Goal: Task Accomplishment & Management: Use online tool/utility

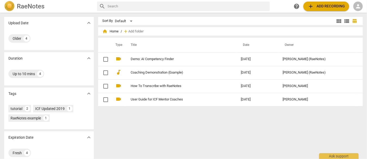
click at [358, 7] on span "person" at bounding box center [358, 6] width 6 height 6
click at [354, 15] on li "Login" at bounding box center [354, 12] width 19 height 13
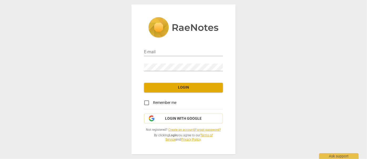
type input "[EMAIL_ADDRESS][DOMAIN_NAME]"
click at [176, 118] on span "Login with Google" at bounding box center [184, 118] width 37 height 5
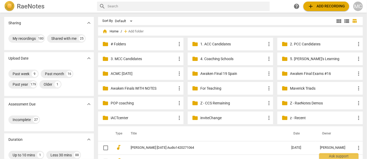
click at [137, 9] on input "text" at bounding box center [188, 6] width 160 height 8
type input "[PERSON_NAME]"
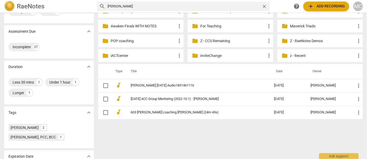
scroll to position [89, 0]
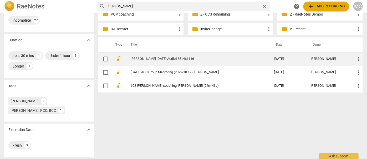
click at [177, 57] on link "[PERSON_NAME] [DATE] Audio1851461116" at bounding box center [193, 59] width 125 height 4
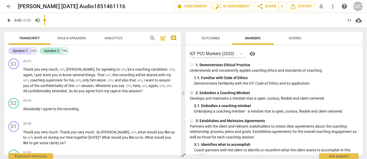
click at [154, 38] on span "search" at bounding box center [152, 38] width 6 height 6
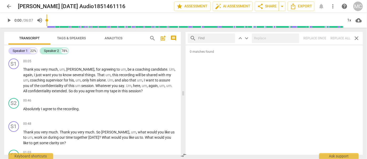
drag, startPoint x: 367, startPoint y: 5, endPoint x: 212, endPoint y: 34, distance: 158.0
click at [212, 34] on input "text" at bounding box center [215, 38] width 35 height 8
drag, startPoint x: 363, startPoint y: 3, endPoint x: 202, endPoint y: 39, distance: 165.4
click at [202, 39] on input "text" at bounding box center [215, 38] width 35 height 8
type input "m"
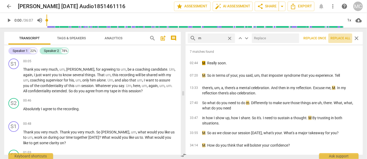
click at [339, 38] on span "Replace all" at bounding box center [341, 38] width 20 height 4
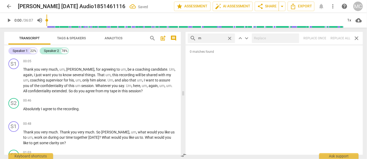
click at [232, 37] on span "close" at bounding box center [230, 39] width 6 height 6
click at [211, 38] on input "text" at bounding box center [215, 38] width 35 height 8
type input ","
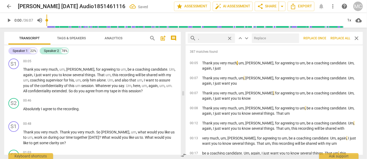
click at [337, 39] on span "Replace all" at bounding box center [341, 38] width 20 height 4
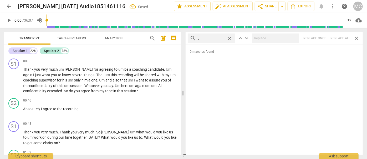
click at [230, 38] on span "close" at bounding box center [230, 39] width 6 height 6
click at [217, 38] on input "text" at bounding box center [215, 38] width 35 height 8
type input ". like"
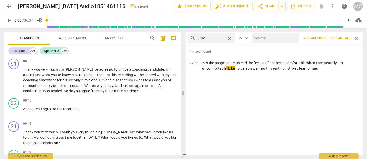
click at [271, 39] on input "text" at bounding box center [274, 38] width 45 height 8
type input "(like)"
click at [342, 37] on span "Replace all" at bounding box center [341, 38] width 20 height 4
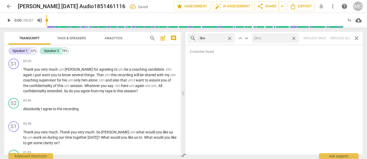
click at [294, 38] on span "close" at bounding box center [294, 39] width 6 height 6
click at [231, 37] on span "close" at bounding box center [230, 39] width 6 height 6
click at [219, 37] on input "text" at bounding box center [215, 38] width 35 height 8
type input ". um"
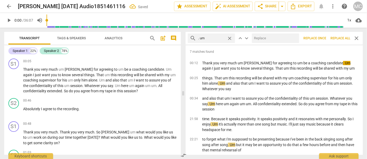
click at [258, 38] on input "text" at bounding box center [274, 38] width 45 height 8
type input "(umm)"
click at [338, 39] on span "Replace all" at bounding box center [341, 38] width 20 height 4
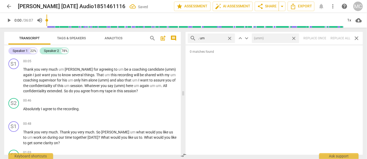
click at [295, 38] on span "close" at bounding box center [294, 39] width 6 height 6
click at [230, 38] on span "close" at bounding box center [230, 39] width 6 height 6
click at [215, 37] on input "text" at bounding box center [215, 38] width 35 height 8
type input ". uh"
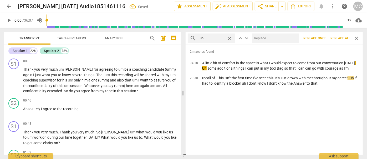
click at [266, 38] on input "text" at bounding box center [274, 38] width 45 height 8
type input "(uh)"
click at [341, 38] on span "Replace all" at bounding box center [341, 38] width 20 height 4
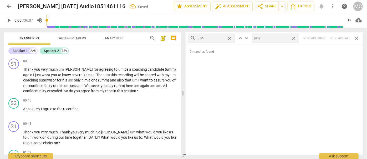
click at [295, 38] on span "close" at bounding box center [294, 39] width 6 height 6
click at [229, 37] on span "close" at bounding box center [230, 39] width 6 height 6
click at [213, 39] on input "text" at bounding box center [215, 38] width 35 height 8
type input "um"
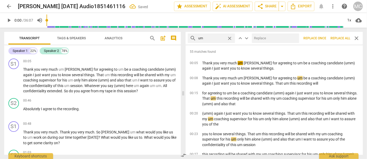
click at [274, 39] on input "text" at bounding box center [274, 38] width 45 height 8
type input "(umm)"
drag, startPoint x: 340, startPoint y: 39, endPoint x: 318, endPoint y: 38, distance: 22.1
click at [340, 39] on span "Replace all" at bounding box center [341, 38] width 20 height 4
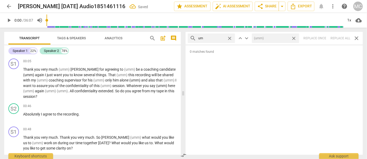
drag, startPoint x: 294, startPoint y: 37, endPoint x: 256, endPoint y: 38, distance: 39.0
click at [294, 37] on span "close" at bounding box center [294, 39] width 6 height 6
click at [231, 39] on span "close" at bounding box center [230, 39] width 6 height 6
click at [219, 39] on input "text" at bounding box center [215, 38] width 35 height 8
type input "uh"
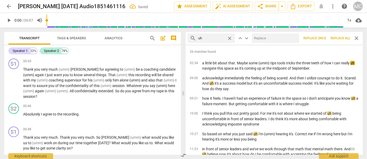
click at [268, 38] on input "text" at bounding box center [274, 38] width 45 height 8
type input "(uh)"
click at [338, 38] on span "Replace all" at bounding box center [341, 38] width 20 height 4
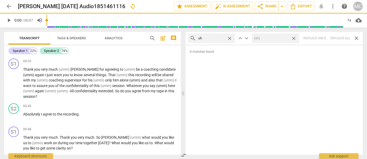
click at [294, 39] on span "close" at bounding box center [294, 39] width 6 height 6
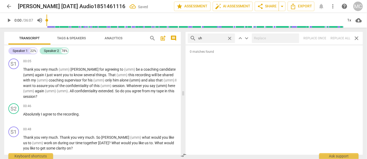
click at [230, 39] on span "close" at bounding box center [230, 39] width 6 height 6
click at [216, 37] on input "text" at bounding box center [215, 38] width 35 height 8
type input "kind of"
click at [341, 39] on div "search kind of close keyboard_arrow_up keyboard_arrow_down Replace once Replace…" at bounding box center [274, 38] width 177 height 13
type input "2"
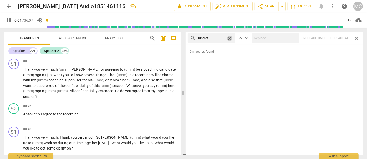
click at [229, 38] on span "close" at bounding box center [230, 39] width 6 height 6
click at [217, 38] on input "text" at bounding box center [211, 38] width 27 height 8
type input "2"
type input "sor"
type input "2"
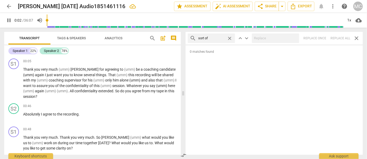
type input "sort of"
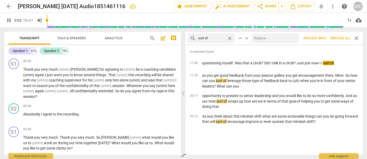
click at [268, 41] on input "text" at bounding box center [274, 38] width 45 height 8
type input "3"
type input "("
type input "3"
type input "(sort"
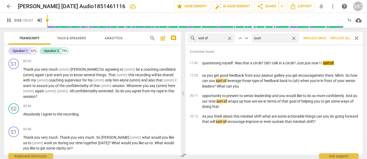
type input "4"
type input "(sort of)"
type input "4"
type input "(sort of)"
click at [343, 38] on span "Replace all" at bounding box center [341, 38] width 20 height 4
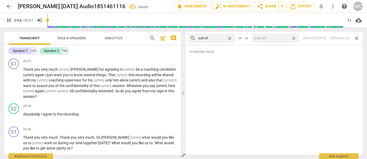
type input "5"
drag, startPoint x: 295, startPoint y: 38, endPoint x: 235, endPoint y: 38, distance: 60.0
click at [295, 38] on span "close" at bounding box center [294, 39] width 6 height 6
type input "6"
click at [231, 38] on span "close" at bounding box center [230, 39] width 6 height 6
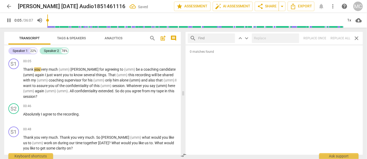
click at [219, 38] on input "text" at bounding box center [215, 38] width 35 height 8
type input "6"
type input "and"
type input "6"
type input "and then"
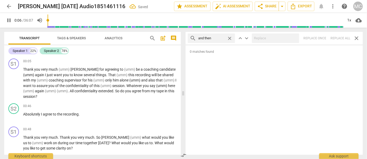
type input "7"
type input "and then"
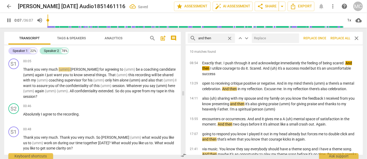
click at [262, 38] on input "text" at bounding box center [274, 38] width 45 height 8
type input "8"
type input "("
type input "8"
type input "(then"
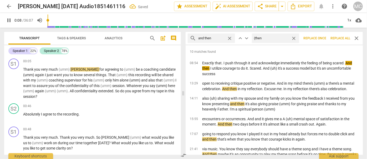
type input "9"
type input "("
type input "9"
type input "(Then)"
type input "10"
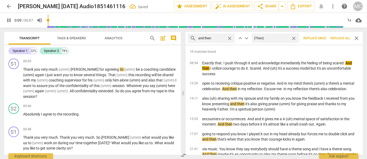
type input "(Then)"
click at [339, 39] on span "Replace all" at bounding box center [341, 38] width 20 height 4
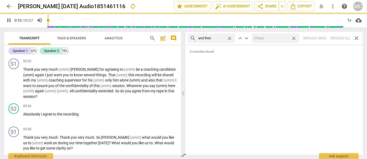
type input "10"
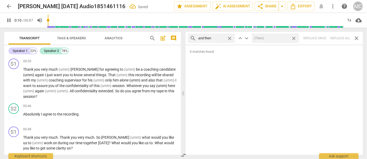
drag, startPoint x: 294, startPoint y: 38, endPoint x: 253, endPoint y: 38, distance: 40.8
click at [294, 38] on span "close" at bounding box center [294, 39] width 6 height 6
type input "11"
click at [229, 38] on span "close" at bounding box center [230, 39] width 6 height 6
click at [225, 37] on input "text" at bounding box center [215, 38] width 35 height 8
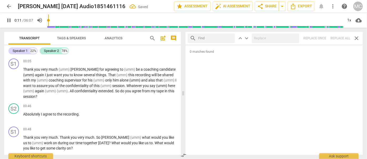
type input "11"
type input "lik"
type input "12"
type input "like"
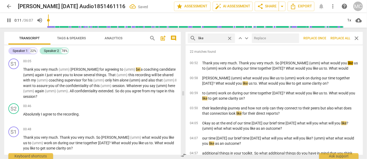
click at [260, 39] on input "text" at bounding box center [274, 38] width 45 height 8
type input "12"
type input "("
type input "12"
type input "(like"
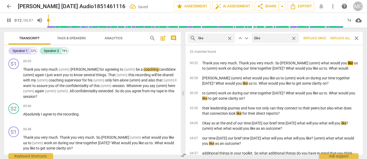
type input "13"
type input "(like)"
type input "13"
type input "(like)"
click at [338, 39] on span "Replace all" at bounding box center [341, 38] width 20 height 4
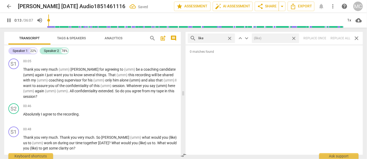
type input "14"
drag, startPoint x: 295, startPoint y: 38, endPoint x: 266, endPoint y: 34, distance: 30.0
click at [295, 38] on span "close" at bounding box center [294, 39] width 6 height 6
type input "14"
drag, startPoint x: 230, startPoint y: 38, endPoint x: 222, endPoint y: 37, distance: 8.4
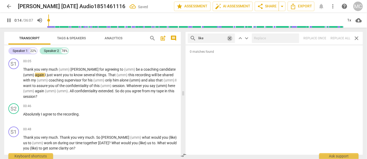
click at [230, 38] on span "close" at bounding box center [230, 39] width 6 height 6
click at [221, 37] on input "text" at bounding box center [211, 38] width 27 height 8
type input "15"
type input "jus"
type input "15"
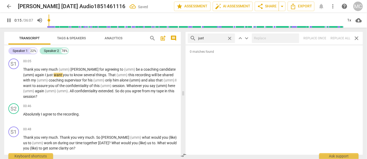
type input "just"
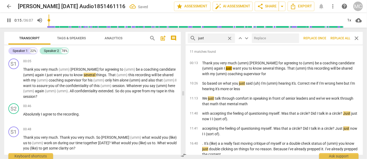
click at [262, 37] on input "text" at bounding box center [274, 38] width 45 height 8
type input "16"
type input "(jus"
type input "17"
type input "(just"
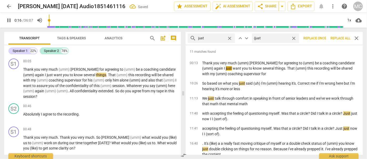
type input "17"
type input "(just)"
type input "17"
type input "(just)"
click at [340, 39] on span "Replace all" at bounding box center [341, 38] width 20 height 4
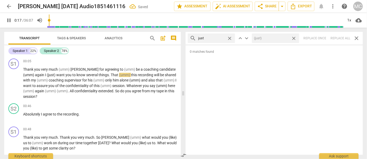
type input "18"
click at [295, 38] on span "close" at bounding box center [294, 39] width 6 height 6
type input "18"
click at [228, 37] on span "close" at bounding box center [230, 39] width 6 height 6
click at [213, 37] on input "text" at bounding box center [215, 38] width 35 height 8
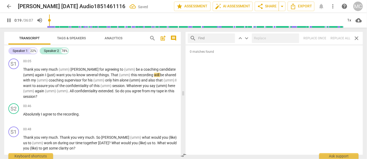
type input "20"
type input "yo"
type input "20"
type input "you kn"
type input "21"
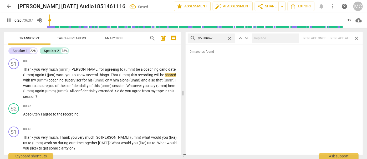
type input "you know"
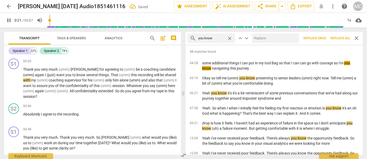
click at [261, 40] on input "text" at bounding box center [274, 38] width 45 height 8
type input "21"
type input "(y"
type input "22"
type input "(you kn"
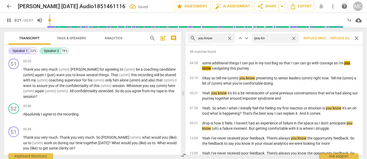
type input "22"
type input "(you know)"
type input "22"
type input "(you know)"
click at [340, 39] on span "Replace all" at bounding box center [341, 38] width 20 height 4
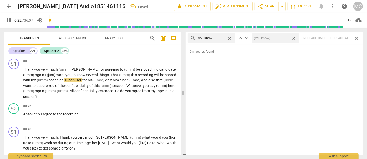
type input "23"
click at [293, 38] on span "close" at bounding box center [294, 39] width 6 height 6
type input "24"
click at [229, 37] on span "close" at bounding box center [230, 39] width 6 height 6
drag, startPoint x: 213, startPoint y: 38, endPoint x: 216, endPoint y: 32, distance: 6.9
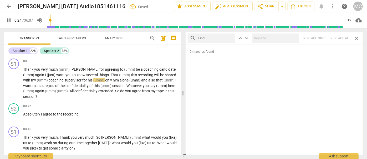
click at [213, 38] on input "text" at bounding box center [215, 38] width 35 height 8
type input "25"
type input "I"
type input "25"
type input "I gues"
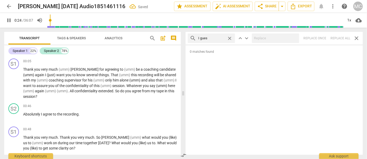
type input "25"
type input "I guess"
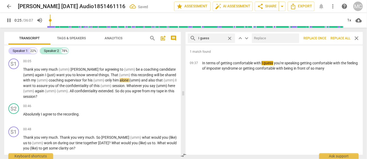
click at [271, 38] on input "text" at bounding box center [274, 38] width 45 height 8
type input "26"
type input "(I"
type input "26"
type input "(I gue"
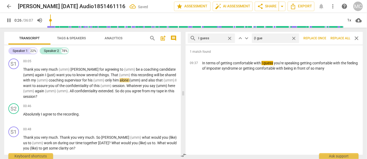
type input "26"
type input "(I guess)"
type input "27"
type input "(I guess)"
click at [340, 37] on span "Replace all" at bounding box center [341, 38] width 20 height 4
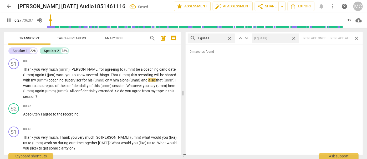
type input "28"
click at [295, 38] on span "close" at bounding box center [294, 39] width 6 height 6
type input "28"
drag, startPoint x: 230, startPoint y: 38, endPoint x: 224, endPoint y: 37, distance: 6.4
click at [230, 38] on span "close" at bounding box center [230, 39] width 6 height 6
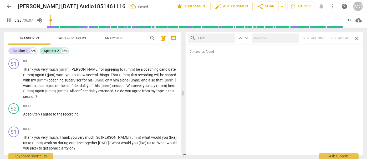
click at [213, 37] on input "text" at bounding box center [215, 38] width 35 height 8
type input "29"
type input "I m"
type input "29"
type input "I mean"
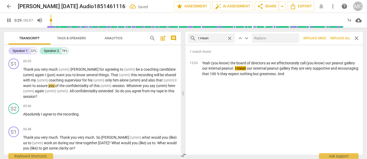
click at [260, 35] on input "text" at bounding box center [274, 38] width 45 height 8
type input "30"
type input "("
type input "30"
type input "(I me"
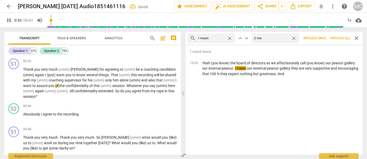
type input "31"
type input "(I mean)"
type input "31"
type input "(I mean)"
click at [336, 37] on span "Replace all" at bounding box center [341, 38] width 20 height 4
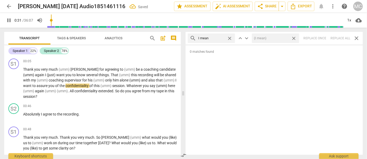
type input "32"
click at [295, 39] on span "close" at bounding box center [294, 39] width 6 height 6
type input "32"
click at [231, 38] on span "close" at bounding box center [230, 39] width 6 height 6
click at [219, 39] on input "text" at bounding box center [215, 38] width 35 height 8
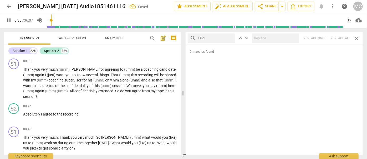
type input "33"
type input "o"
type input "34"
type input "okay"
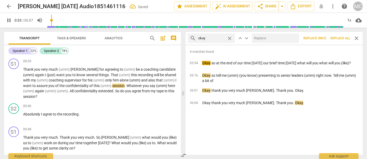
click at [278, 40] on input "text" at bounding box center [274, 38] width 45 height 8
type input "34"
type input "OK"
type input "35"
type input "OK"
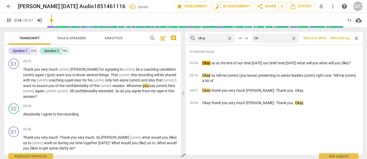
click at [335, 35] on button "Replace all" at bounding box center [341, 37] width 24 height 9
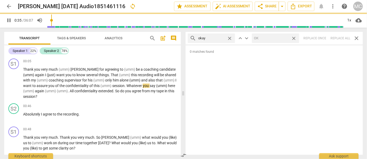
type input "36"
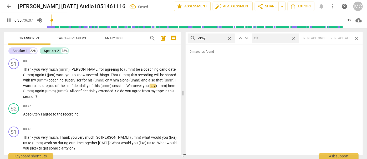
click at [295, 38] on span "close" at bounding box center [294, 39] width 6 height 6
type input "36"
drag, startPoint x: 230, startPoint y: 37, endPoint x: 223, endPoint y: 37, distance: 6.6
click at [230, 37] on span "close" at bounding box center [230, 39] width 6 height 6
drag, startPoint x: 223, startPoint y: 37, endPoint x: 229, endPoint y: 35, distance: 5.9
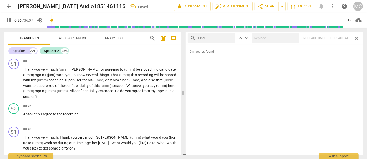
click at [223, 37] on input "text" at bounding box center [215, 38] width 35 height 8
type input "37"
type input "mayb"
type input "37"
type input "maybe"
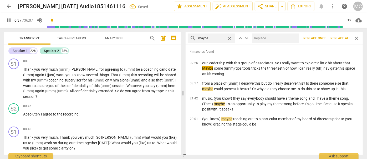
click at [268, 39] on input "text" at bounding box center [274, 38] width 45 height 8
type input "38"
type input "("
type input "38"
type input "(mayb"
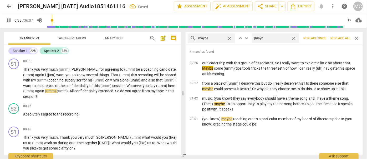
type input "38"
type input "(maybe)"
type input "39"
type input "(mayb"
type input "39"
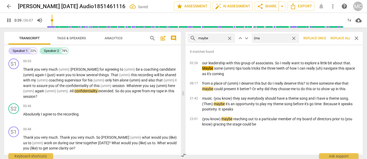
type input "(m"
type input "40"
type input "(May"
type input "40"
type input "(Maybe)"
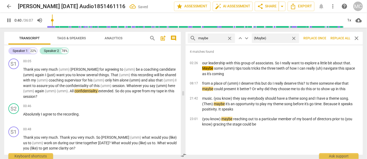
type input "40"
type input "(Maybe)"
click at [339, 37] on span "Replace all" at bounding box center [341, 38] width 20 height 4
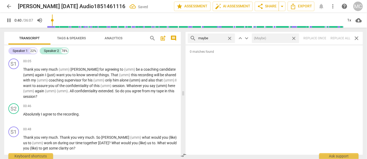
type input "41"
click at [294, 38] on span "close" at bounding box center [294, 39] width 6 height 6
drag, startPoint x: 233, startPoint y: 38, endPoint x: 230, endPoint y: 38, distance: 3.5
click at [233, 38] on div "close" at bounding box center [231, 39] width 8 height 6
click at [232, 38] on span "close" at bounding box center [230, 39] width 6 height 6
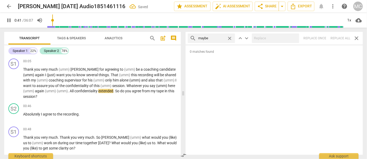
type input "42"
click at [220, 38] on input "text" at bounding box center [215, 38] width 35 height 8
type input "42"
type input "Pe"
type input "42"
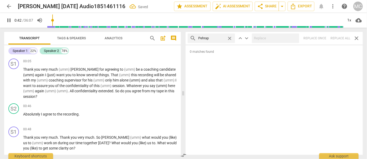
type input "Pehraps"
type input "43"
type input "Pehra"
type input "43"
type input "Per"
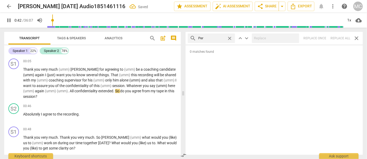
type input "43"
type input "Perhaps"
type input "44"
type input "Perhaps"
click at [343, 38] on div "search Perhaps close keyboard_arrow_up keyboard_arrow_down Replace once Replace…" at bounding box center [274, 38] width 177 height 13
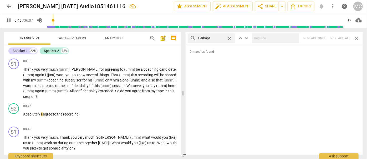
type input "47"
drag, startPoint x: 231, startPoint y: 39, endPoint x: 219, endPoint y: 39, distance: 11.3
click at [231, 39] on span "close" at bounding box center [230, 39] width 6 height 6
click at [217, 39] on input "text" at bounding box center [215, 38] width 35 height 8
type input "48"
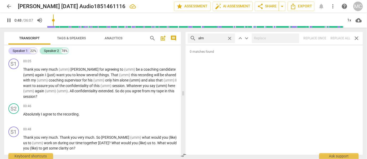
type input "almo"
type input "48"
type input "almost"
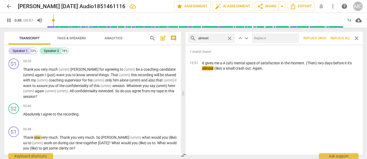
click at [272, 40] on input "text" at bounding box center [274, 38] width 45 height 8
type input "49"
type input "(al"
type input "49"
type input "(almost"
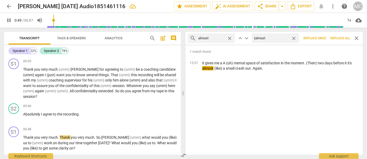
type input "50"
click at [341, 39] on span "Replace all" at bounding box center [341, 38] width 20 height 4
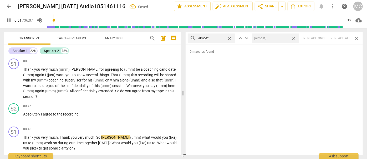
drag, startPoint x: 294, startPoint y: 38, endPoint x: 243, endPoint y: 40, distance: 51.6
click at [294, 38] on span "close" at bounding box center [294, 39] width 6 height 6
click at [231, 37] on span "close" at bounding box center [230, 39] width 6 height 6
click at [216, 39] on input "text" at bounding box center [215, 38] width 35 height 8
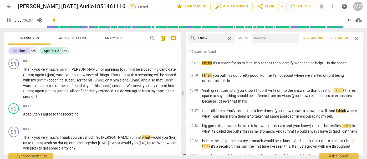
click at [267, 37] on input "text" at bounding box center [274, 38] width 45 height 8
click at [344, 38] on span "Replace all" at bounding box center [341, 38] width 20 height 4
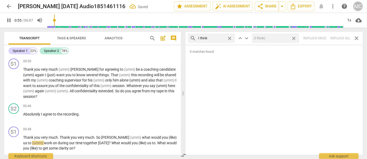
click at [294, 39] on span "close" at bounding box center [294, 39] width 6 height 6
click at [229, 38] on span "close" at bounding box center [230, 39] width 6 height 6
click at [218, 38] on input "text" at bounding box center [215, 38] width 35 height 8
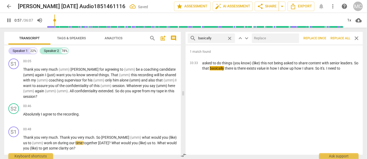
click at [272, 40] on input "text" at bounding box center [274, 38] width 45 height 8
click at [337, 35] on button "Replace all" at bounding box center [341, 37] width 24 height 9
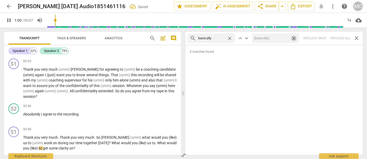
drag, startPoint x: 294, startPoint y: 38, endPoint x: 277, endPoint y: 38, distance: 17.1
click at [294, 38] on span "close" at bounding box center [294, 39] width 6 height 6
click at [229, 38] on span "close" at bounding box center [230, 39] width 6 height 6
click at [216, 37] on input "text" at bounding box center [215, 38] width 35 height 8
click at [338, 36] on div "search gonna close keyboard_arrow_up keyboard_arrow_down Replace once Replace a…" at bounding box center [274, 38] width 177 height 13
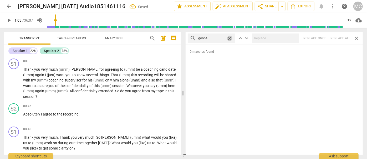
click at [232, 38] on span "close" at bounding box center [230, 39] width 6 height 6
click at [214, 38] on input "text" at bounding box center [215, 38] width 35 height 8
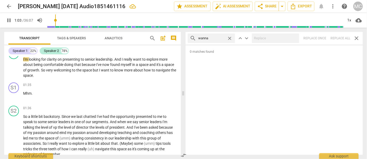
click at [340, 37] on div "search wanna close keyboard_arrow_up keyboard_arrow_down Replace once Replace a…" at bounding box center [274, 38] width 177 height 13
click at [229, 38] on span "close" at bounding box center [230, 39] width 6 height 6
click at [219, 38] on input "text" at bounding box center [215, 38] width 35 height 8
click at [342, 39] on div "search gotcha close keyboard_arrow_up keyboard_arrow_down Replace once Replace …" at bounding box center [274, 38] width 177 height 13
click at [230, 37] on span "close" at bounding box center [230, 39] width 6 height 6
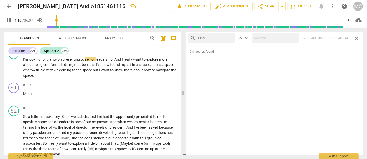
drag, startPoint x: 224, startPoint y: 38, endPoint x: 223, endPoint y: 42, distance: 4.0
click at [224, 38] on input "text" at bounding box center [215, 38] width 35 height 8
click at [340, 40] on div "search gotta close keyboard_arrow_up keyboard_arrow_down Replace once Replace a…" at bounding box center [274, 38] width 177 height 13
click at [232, 38] on span "close" at bounding box center [230, 39] width 6 height 6
click at [224, 39] on input "text" at bounding box center [215, 38] width 35 height 8
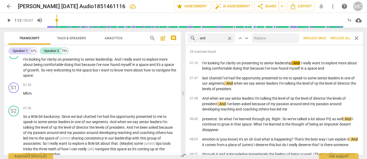
click at [264, 37] on input "text" at bounding box center [274, 38] width 45 height 8
click at [340, 38] on span "Replace all" at bounding box center [341, 38] width 20 height 4
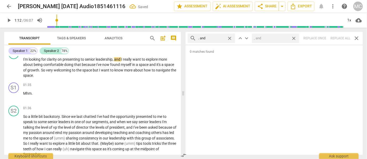
click at [294, 37] on span "close" at bounding box center [294, 39] width 6 height 6
drag, startPoint x: 231, startPoint y: 37, endPoint x: 214, endPoint y: 36, distance: 16.4
click at [231, 37] on span "close" at bounding box center [230, 39] width 6 height 6
click at [213, 36] on input "text" at bounding box center [215, 38] width 35 height 8
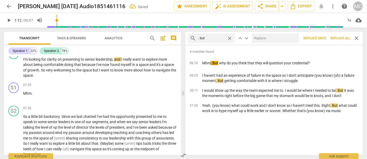
click at [270, 38] on input "text" at bounding box center [274, 38] width 45 height 8
click at [338, 38] on span "Replace all" at bounding box center [341, 38] width 20 height 4
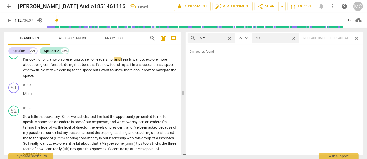
drag, startPoint x: 294, startPoint y: 38, endPoint x: 229, endPoint y: 36, distance: 64.2
click at [294, 38] on span "close" at bounding box center [294, 39] width 6 height 6
drag, startPoint x: 229, startPoint y: 36, endPoint x: 219, endPoint y: 36, distance: 10.3
click at [229, 36] on span "close" at bounding box center [230, 39] width 6 height 6
click at [213, 37] on input "text" at bounding box center [215, 38] width 35 height 8
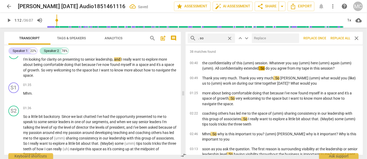
click at [272, 41] on input "text" at bounding box center [274, 38] width 45 height 8
click at [339, 39] on span "Replace all" at bounding box center [341, 38] width 20 height 4
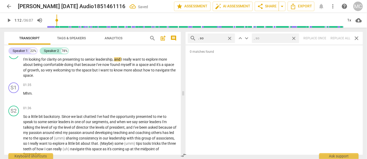
click at [293, 38] on span "close" at bounding box center [294, 39] width 6 height 6
click at [230, 38] on span "close" at bounding box center [230, 39] width 6 height 6
drag, startPoint x: 215, startPoint y: 38, endPoint x: 218, endPoint y: 33, distance: 6.1
click at [215, 38] on input "text" at bounding box center [215, 38] width 35 height 8
click at [340, 41] on div "search . or close keyboard_arrow_up keyboard_arrow_down Replace once Replace al…" at bounding box center [274, 38] width 177 height 13
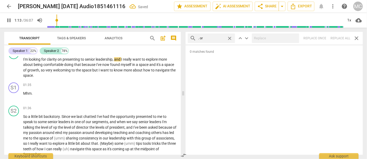
click at [232, 37] on span "close" at bounding box center [230, 39] width 6 height 6
click at [218, 37] on input "text" at bounding box center [215, 38] width 35 height 8
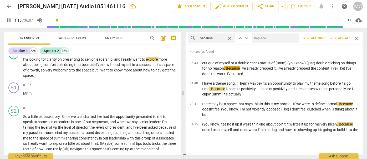
click at [271, 38] on input "text" at bounding box center [274, 38] width 45 height 8
click at [336, 39] on span "Replace all" at bounding box center [341, 38] width 20 height 4
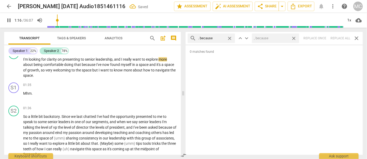
click at [296, 38] on span "close" at bounding box center [294, 39] width 6 height 6
click at [228, 38] on span "close" at bounding box center [230, 39] width 6 height 6
click at [216, 38] on input "text" at bounding box center [215, 38] width 35 height 8
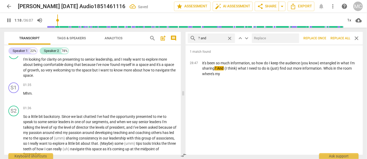
click at [281, 36] on input "text" at bounding box center [274, 38] width 45 height 8
click at [340, 36] on span "Replace all" at bounding box center [341, 38] width 20 height 4
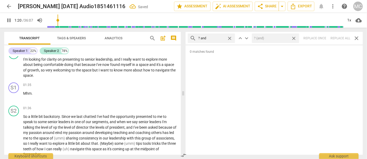
click at [296, 39] on span "close" at bounding box center [294, 39] width 6 height 6
click at [230, 38] on span "close" at bounding box center [230, 39] width 6 height 6
click at [219, 38] on input "text" at bounding box center [215, 38] width 35 height 8
click at [337, 38] on div "search ? but close keyboard_arrow_up keyboard_arrow_down Replace once Replace a…" at bounding box center [274, 38] width 177 height 13
click at [231, 38] on span "close" at bounding box center [230, 39] width 6 height 6
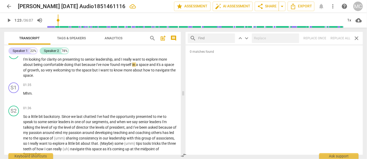
click at [214, 39] on input "text" at bounding box center [215, 38] width 35 height 8
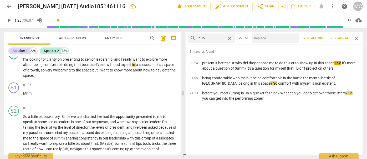
click at [266, 39] on input "text" at bounding box center [274, 38] width 45 height 8
click at [339, 40] on span "Replace all" at bounding box center [341, 38] width 20 height 4
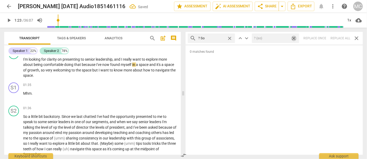
drag, startPoint x: 296, startPoint y: 38, endPoint x: 214, endPoint y: 40, distance: 82.1
click at [296, 38] on span "close" at bounding box center [294, 39] width 6 height 6
click at [230, 38] on span "close" at bounding box center [230, 39] width 6 height 6
click at [215, 39] on input "text" at bounding box center [215, 38] width 35 height 8
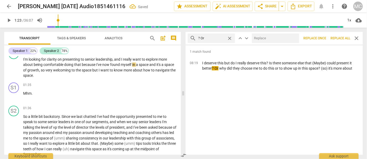
click at [270, 38] on input "text" at bounding box center [274, 38] width 45 height 8
click at [340, 39] on span "Replace all" at bounding box center [341, 38] width 20 height 4
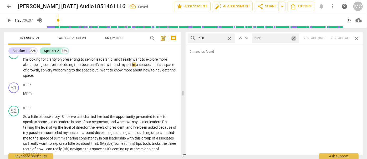
click at [293, 38] on span "close" at bounding box center [294, 39] width 6 height 6
click at [231, 38] on span "close" at bounding box center [230, 39] width 6 height 6
click at [216, 37] on input "text" at bounding box center [215, 38] width 35 height 8
drag, startPoint x: 341, startPoint y: 36, endPoint x: 323, endPoint y: 39, distance: 17.6
click at [341, 36] on div "search ? Because close keyboard_arrow_up keyboard_arrow_down Replace once Repla…" at bounding box center [274, 38] width 177 height 13
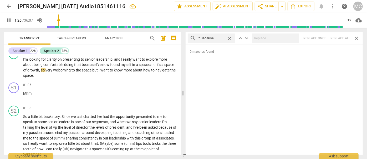
click at [230, 38] on span "close" at bounding box center [230, 39] width 6 height 6
click at [224, 39] on input "text" at bounding box center [215, 38] width 35 height 8
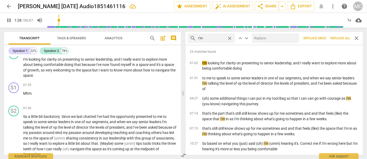
click at [265, 40] on input "text" at bounding box center [274, 38] width 45 height 8
click at [340, 38] on span "Replace all" at bounding box center [341, 38] width 20 height 4
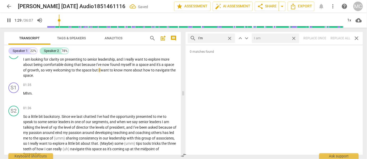
click at [296, 38] on span "close" at bounding box center [294, 39] width 6 height 6
click at [231, 38] on span "close" at bounding box center [230, 39] width 6 height 6
click at [218, 37] on input "text" at bounding box center [215, 38] width 35 height 8
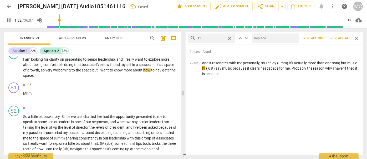
click at [271, 40] on input "text" at bounding box center [274, 38] width 45 height 8
click at [342, 40] on span "Replace all" at bounding box center [341, 38] width 20 height 4
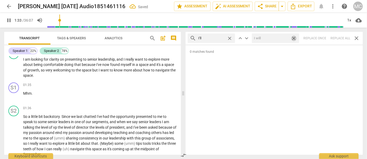
click at [295, 38] on span "close" at bounding box center [294, 39] width 6 height 6
drag, startPoint x: 231, startPoint y: 38, endPoint x: 223, endPoint y: 39, distance: 8.4
click at [231, 38] on span "close" at bounding box center [230, 39] width 6 height 6
click at [219, 38] on input "text" at bounding box center [211, 38] width 27 height 8
click at [335, 37] on div "search you'll close keyboard_arrow_up keyboard_arrow_down Replace once Replace …" at bounding box center [274, 38] width 177 height 13
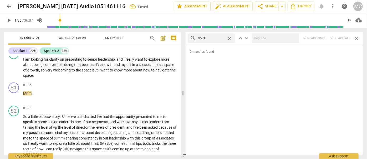
click at [229, 38] on span "close" at bounding box center [230, 39] width 6 height 6
click at [214, 38] on input "text" at bounding box center [215, 38] width 35 height 8
click at [342, 38] on div "search he'll close keyboard_arrow_up keyboard_arrow_down Replace once Replace a…" at bounding box center [274, 38] width 177 height 13
click at [229, 38] on span "close" at bounding box center [230, 39] width 6 height 6
drag, startPoint x: 217, startPoint y: 38, endPoint x: 215, endPoint y: 43, distance: 5.0
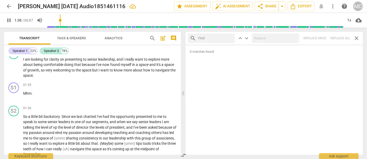
click at [217, 38] on input "text" at bounding box center [215, 38] width 35 height 8
click at [342, 36] on div "search she'll close keyboard_arrow_up keyboard_arrow_down Replace once Replace …" at bounding box center [274, 38] width 177 height 13
click at [230, 37] on span "close" at bounding box center [230, 39] width 6 height 6
click at [219, 37] on input "text" at bounding box center [215, 38] width 35 height 8
click at [340, 38] on div "search it'll close keyboard_arrow_up keyboard_arrow_down Replace once Replace a…" at bounding box center [274, 38] width 177 height 13
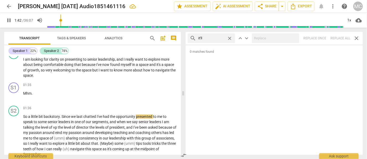
click at [230, 37] on span "close" at bounding box center [230, 39] width 6 height 6
click at [219, 37] on input "text" at bounding box center [215, 38] width 35 height 8
click at [340, 38] on div "search we'll close keyboard_arrow_up keyboard_arrow_down Replace once Replace a…" at bounding box center [274, 38] width 177 height 13
click at [231, 38] on span "close" at bounding box center [230, 39] width 6 height 6
click at [217, 39] on input "text" at bounding box center [215, 38] width 35 height 8
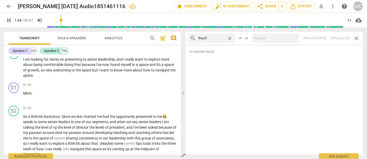
click at [342, 38] on div "search they'll close keyboard_arrow_up keyboard_arrow_down Replace once Replace…" at bounding box center [274, 38] width 177 height 13
drag, startPoint x: 229, startPoint y: 38, endPoint x: 227, endPoint y: 38, distance: 2.9
click at [229, 38] on span "close" at bounding box center [230, 39] width 6 height 6
click at [222, 38] on input "text" at bounding box center [215, 38] width 35 height 8
click at [342, 38] on div "search that'll close keyboard_arrow_up keyboard_arrow_down Replace once Replace…" at bounding box center [274, 38] width 177 height 13
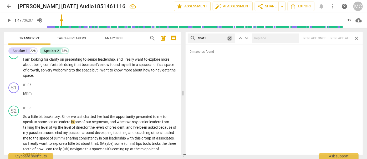
click at [232, 38] on span "close" at bounding box center [230, 39] width 6 height 6
click at [221, 38] on input "text" at bounding box center [215, 38] width 35 height 8
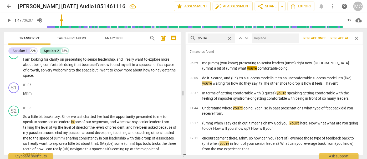
click at [272, 41] on input "text" at bounding box center [274, 38] width 45 height 8
click at [341, 39] on span "Replace all" at bounding box center [341, 38] width 20 height 4
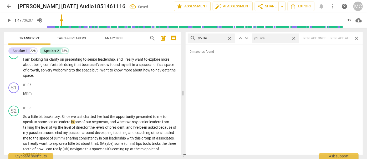
click at [294, 38] on span "close" at bounding box center [294, 39] width 6 height 6
click at [230, 38] on span "close" at bounding box center [230, 39] width 6 height 6
click at [213, 38] on input "text" at bounding box center [215, 38] width 35 height 8
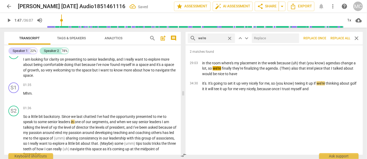
click at [273, 37] on input "text" at bounding box center [274, 38] width 45 height 8
click at [342, 39] on span "Replace all" at bounding box center [341, 38] width 20 height 4
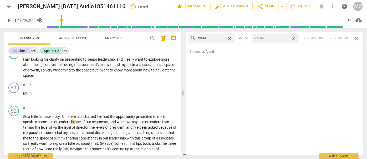
drag, startPoint x: 295, startPoint y: 39, endPoint x: 240, endPoint y: 38, distance: 55.5
click at [295, 39] on span "close" at bounding box center [294, 39] width 6 height 6
click at [231, 38] on span "close" at bounding box center [230, 39] width 6 height 6
click at [217, 37] on input "text" at bounding box center [215, 38] width 35 height 8
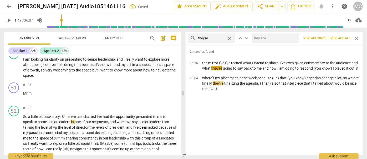
click at [260, 39] on input "text" at bounding box center [274, 38] width 45 height 8
click at [341, 39] on span "Replace all" at bounding box center [341, 38] width 20 height 4
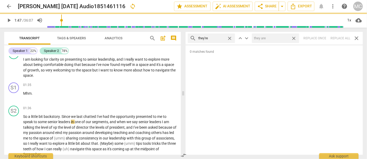
drag, startPoint x: 295, startPoint y: 38, endPoint x: 235, endPoint y: 46, distance: 60.5
click at [295, 38] on span "close" at bounding box center [294, 39] width 6 height 6
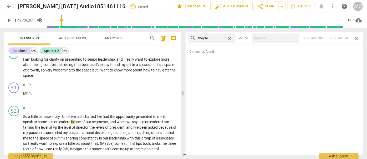
drag, startPoint x: 230, startPoint y: 38, endPoint x: 219, endPoint y: 39, distance: 11.1
click at [230, 38] on span "close" at bounding box center [230, 39] width 6 height 6
click at [216, 39] on input "text" at bounding box center [215, 38] width 35 height 8
click at [340, 38] on div "search aren't close keyboard_arrow_up keyboard_arrow_down Replace once Replace …" at bounding box center [274, 38] width 177 height 13
click at [232, 38] on span "close" at bounding box center [230, 39] width 6 height 6
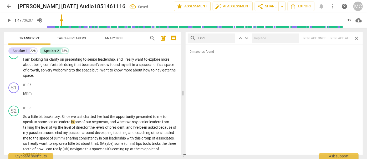
click at [222, 37] on input "text" at bounding box center [215, 38] width 35 height 8
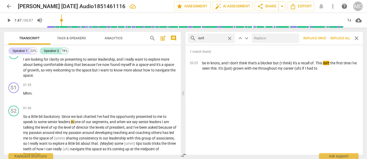
click at [267, 39] on input "text" at bounding box center [274, 38] width 45 height 8
click at [340, 38] on span "Replace all" at bounding box center [341, 38] width 20 height 4
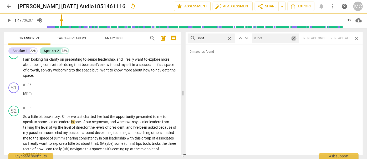
drag, startPoint x: 294, startPoint y: 38, endPoint x: 283, endPoint y: 39, distance: 11.1
click at [294, 38] on span "close" at bounding box center [294, 39] width 6 height 6
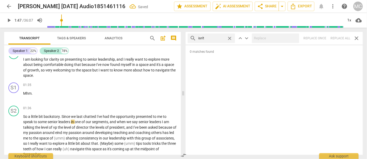
click at [229, 38] on span "close" at bounding box center [230, 39] width 6 height 6
click at [218, 38] on input "text" at bounding box center [215, 38] width 35 height 8
click at [342, 37] on div "search wasn't close keyboard_arrow_up keyboard_arrow_down Replace once Replace …" at bounding box center [274, 38] width 177 height 13
drag, startPoint x: 230, startPoint y: 37, endPoint x: 203, endPoint y: 40, distance: 27.8
click at [230, 37] on span "close" at bounding box center [230, 39] width 6 height 6
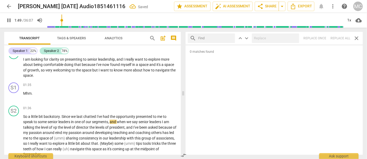
click at [209, 38] on input "text" at bounding box center [215, 38] width 35 height 8
click at [339, 38] on div "search weren't close keyboard_arrow_up keyboard_arrow_down Replace once Replace…" at bounding box center [274, 38] width 177 height 13
click at [229, 36] on span "close" at bounding box center [230, 39] width 6 height 6
click at [220, 38] on input "text" at bounding box center [215, 38] width 35 height 8
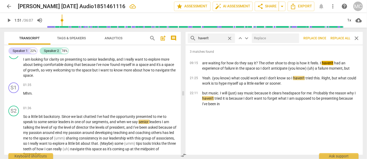
click at [273, 36] on input "text" at bounding box center [274, 38] width 45 height 8
drag, startPoint x: 343, startPoint y: 37, endPoint x: 334, endPoint y: 39, distance: 9.3
click at [343, 37] on span "Replace all" at bounding box center [341, 38] width 20 height 4
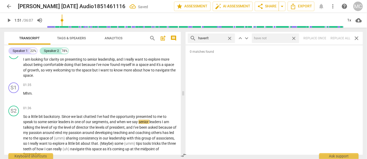
drag, startPoint x: 293, startPoint y: 38, endPoint x: 232, endPoint y: 36, distance: 61.1
click at [293, 38] on span "close" at bounding box center [294, 39] width 6 height 6
click at [229, 37] on span "close" at bounding box center [230, 39] width 6 height 6
click at [216, 38] on input "text" at bounding box center [215, 38] width 35 height 8
click at [272, 43] on div at bounding box center [275, 37] width 47 height 9
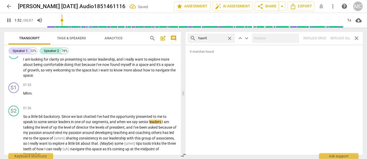
click at [337, 37] on div "search hasn't close keyboard_arrow_up keyboard_arrow_down Replace once Replace …" at bounding box center [274, 38] width 177 height 13
drag, startPoint x: 230, startPoint y: 38, endPoint x: 223, endPoint y: 38, distance: 6.8
click at [230, 38] on span "close" at bounding box center [230, 39] width 6 height 6
click at [223, 38] on input "text" at bounding box center [211, 38] width 27 height 8
click at [341, 35] on div "search hadn't close keyboard_arrow_up keyboard_arrow_down Replace once Replace …" at bounding box center [274, 38] width 177 height 13
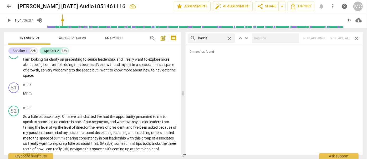
click at [231, 38] on span "close" at bounding box center [230, 39] width 6 height 6
click at [215, 38] on input "text" at bounding box center [215, 38] width 35 height 8
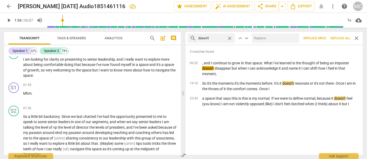
click at [268, 38] on input "text" at bounding box center [274, 38] width 45 height 8
click at [342, 38] on span "Replace all" at bounding box center [341, 38] width 20 height 4
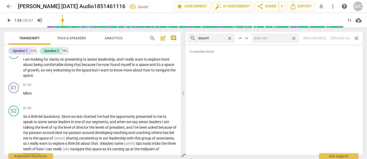
click at [296, 39] on span "close" at bounding box center [294, 39] width 6 height 6
click at [230, 36] on span "close" at bounding box center [230, 39] width 6 height 6
click at [216, 39] on input "text" at bounding box center [215, 38] width 35 height 8
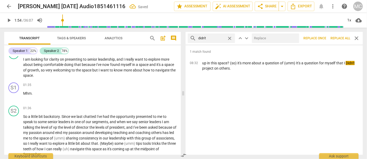
click at [278, 39] on input "text" at bounding box center [274, 38] width 45 height 8
click at [344, 38] on span "Replace all" at bounding box center [341, 38] width 20 height 4
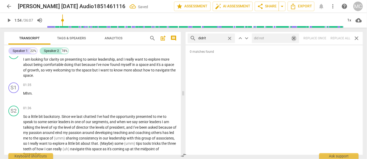
drag, startPoint x: 293, startPoint y: 38, endPoint x: 241, endPoint y: 33, distance: 53.2
click at [293, 38] on span "close" at bounding box center [294, 39] width 6 height 6
click at [230, 37] on span "close" at bounding box center [230, 39] width 6 height 6
click at [223, 38] on input "text" at bounding box center [215, 38] width 35 height 8
click at [350, 41] on div "search wouldn't close keyboard_arrow_up keyboard_arrow_down Replace once Replac…" at bounding box center [274, 38] width 177 height 13
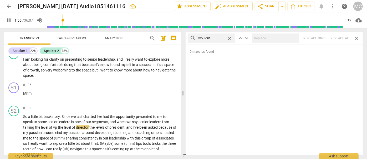
click at [231, 38] on span "close" at bounding box center [230, 39] width 6 height 6
click at [227, 37] on input "text" at bounding box center [215, 38] width 35 height 8
click at [338, 38] on div "search shouldn't close keyboard_arrow_up keyboard_arrow_down Replace once Repla…" at bounding box center [274, 38] width 177 height 13
click at [231, 38] on span "close" at bounding box center [230, 39] width 6 height 6
click at [215, 37] on input "text" at bounding box center [215, 38] width 35 height 8
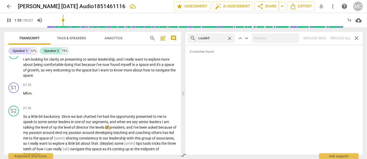
click at [339, 37] on div "search couldn't close keyboard_arrow_up keyboard_arrow_down Replace once Replac…" at bounding box center [274, 38] width 177 height 13
click at [232, 39] on span "close" at bounding box center [230, 39] width 6 height 6
drag, startPoint x: 221, startPoint y: 38, endPoint x: 215, endPoint y: 39, distance: 6.1
click at [221, 38] on input "text" at bounding box center [215, 38] width 35 height 8
click at [345, 40] on div "search won't close keyboard_arrow_up keyboard_arrow_down Replace once Replace a…" at bounding box center [274, 38] width 177 height 13
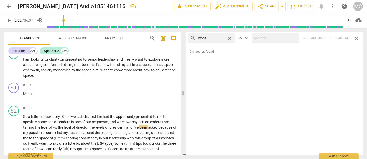
drag, startPoint x: 232, startPoint y: 37, endPoint x: 214, endPoint y: 41, distance: 18.6
click at [232, 37] on span "close" at bounding box center [230, 39] width 6 height 6
click at [214, 41] on input "text" at bounding box center [211, 38] width 27 height 8
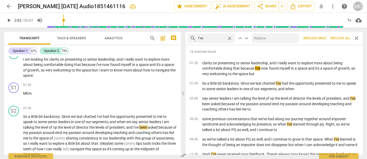
click at [261, 41] on input "text" at bounding box center [274, 38] width 45 height 8
click at [335, 37] on span "Replace all" at bounding box center [341, 38] width 20 height 4
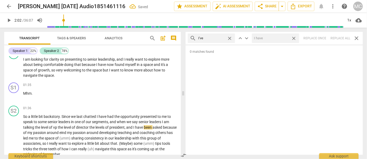
click at [295, 38] on span "close" at bounding box center [294, 39] width 6 height 6
click at [230, 38] on span "close" at bounding box center [230, 39] width 6 height 6
click at [211, 38] on input "text" at bounding box center [215, 38] width 35 height 8
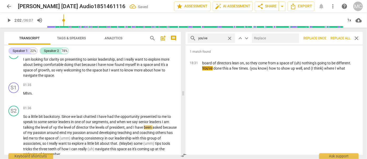
click at [267, 38] on input "text" at bounding box center [274, 38] width 45 height 8
click at [340, 40] on span "Replace all" at bounding box center [341, 38] width 20 height 4
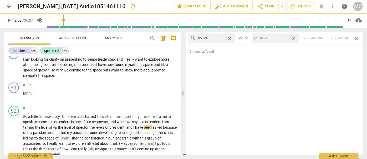
click at [294, 38] on span "close" at bounding box center [294, 39] width 6 height 6
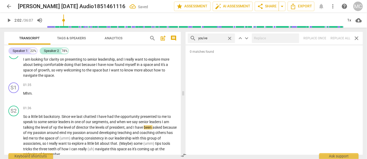
click at [231, 38] on span "close" at bounding box center [230, 39] width 6 height 6
click at [217, 39] on input "text" at bounding box center [215, 38] width 35 height 8
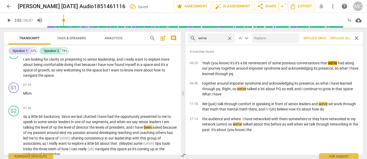
click at [257, 39] on input "text" at bounding box center [274, 38] width 45 height 8
click at [341, 34] on button "Replace all" at bounding box center [341, 37] width 24 height 9
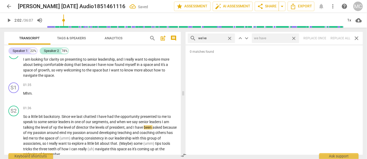
drag, startPoint x: 295, startPoint y: 38, endPoint x: 225, endPoint y: 36, distance: 69.8
click at [295, 38] on span "close" at bounding box center [294, 39] width 6 height 6
click at [231, 38] on span "close" at bounding box center [230, 39] width 6 height 6
click at [224, 38] on input "text" at bounding box center [215, 38] width 35 height 8
click at [342, 37] on div "search they've close keyboard_arrow_up keyboard_arrow_down Replace once Replace…" at bounding box center [274, 38] width 177 height 13
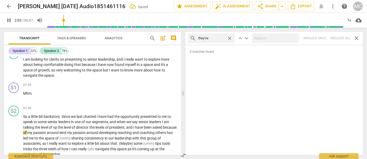
click at [230, 38] on span "close" at bounding box center [230, 39] width 6 height 6
click at [228, 38] on input "text" at bounding box center [215, 38] width 35 height 8
click at [337, 38] on div "search have got close keyboard_arrow_up keyboard_arrow_down Replace once Replac…" at bounding box center [274, 38] width 177 height 13
click at [231, 38] on span "close" at bounding box center [230, 39] width 6 height 6
click at [218, 39] on input "text" at bounding box center [215, 38] width 35 height 8
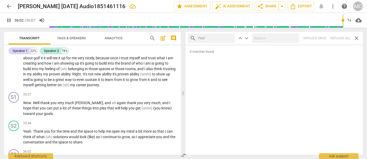
scroll to position [2754, 0]
